Goal: Check status: Check status

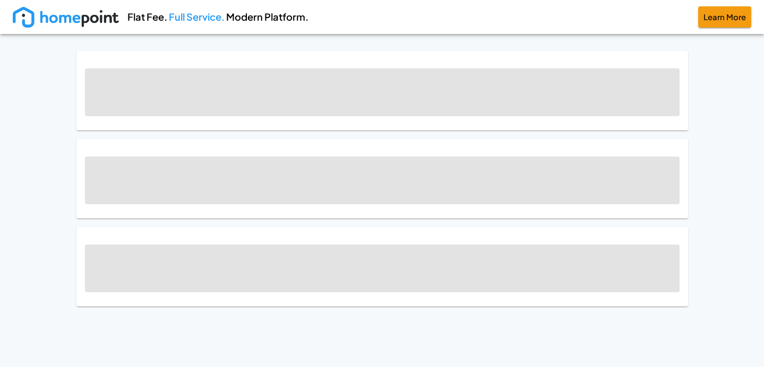
click at [249, 102] on span at bounding box center [382, 92] width 595 height 48
click at [237, 152] on div at bounding box center [382, 179] width 612 height 80
